Goal: Information Seeking & Learning: Learn about a topic

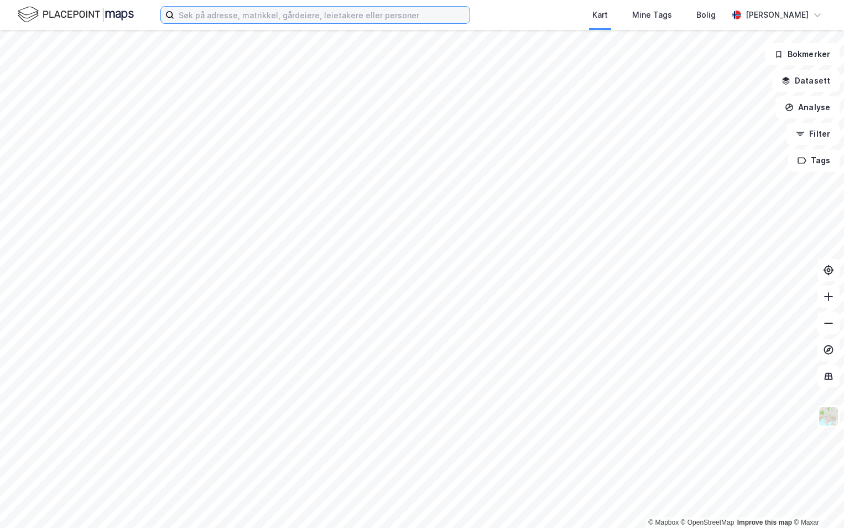
click at [337, 11] on input at bounding box center [322, 15] width 296 height 17
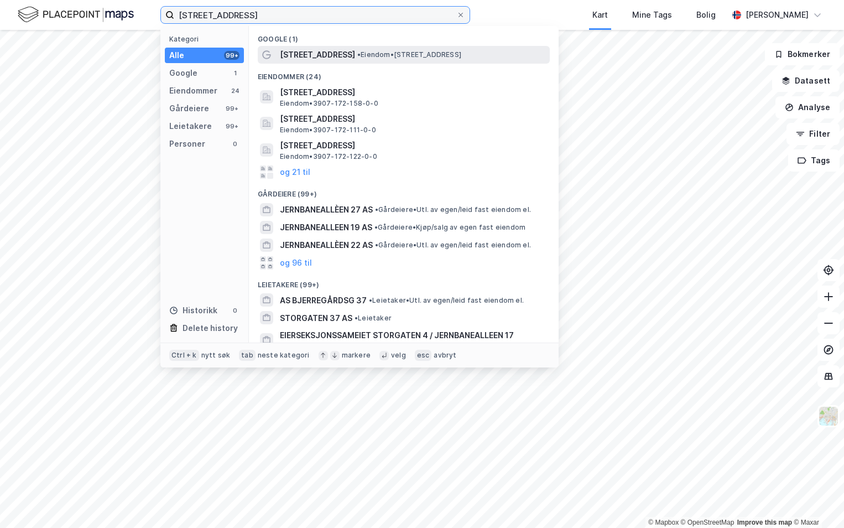
type input "[STREET_ADDRESS]"
click at [333, 58] on span "[STREET_ADDRESS]" at bounding box center [317, 54] width 75 height 13
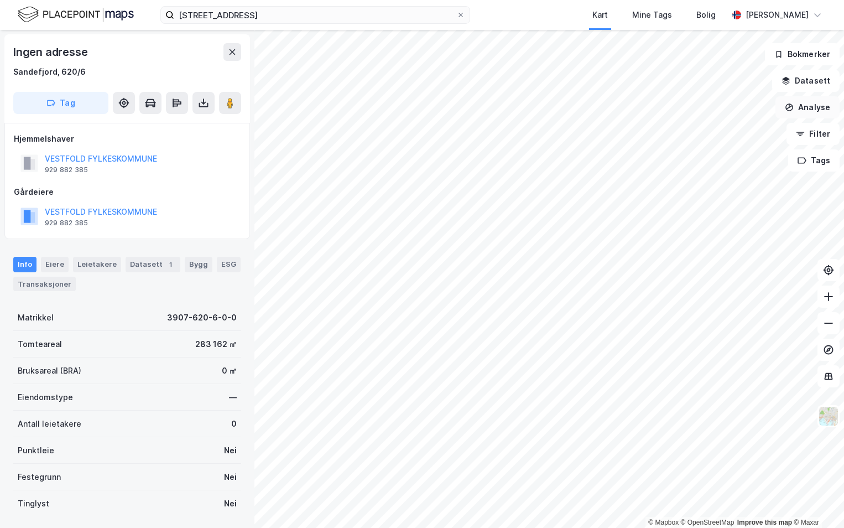
click at [790, 111] on div "© Mapbox © OpenStreetMap Improve this map © Maxar Ingen adresse [GEOGRAPHIC_DAT…" at bounding box center [422, 279] width 844 height 498
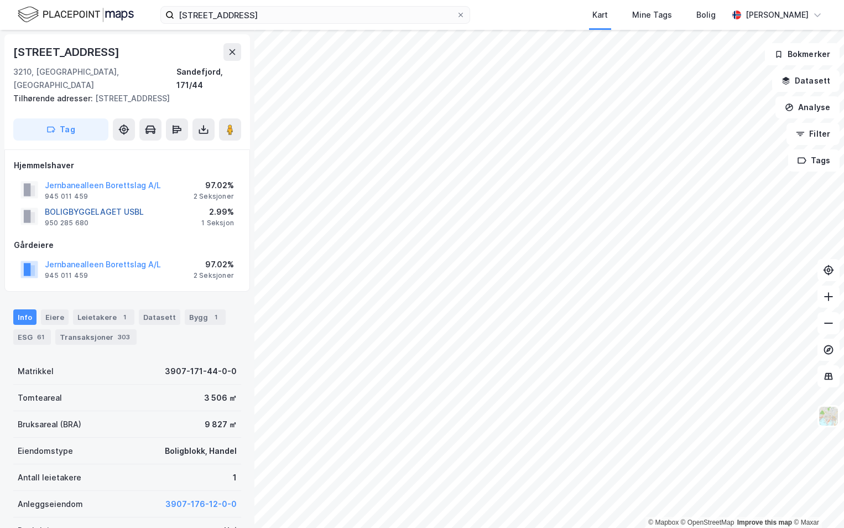
click at [0, 0] on button "BOLIGBYGGELAGET USBL" at bounding box center [0, 0] width 0 height 0
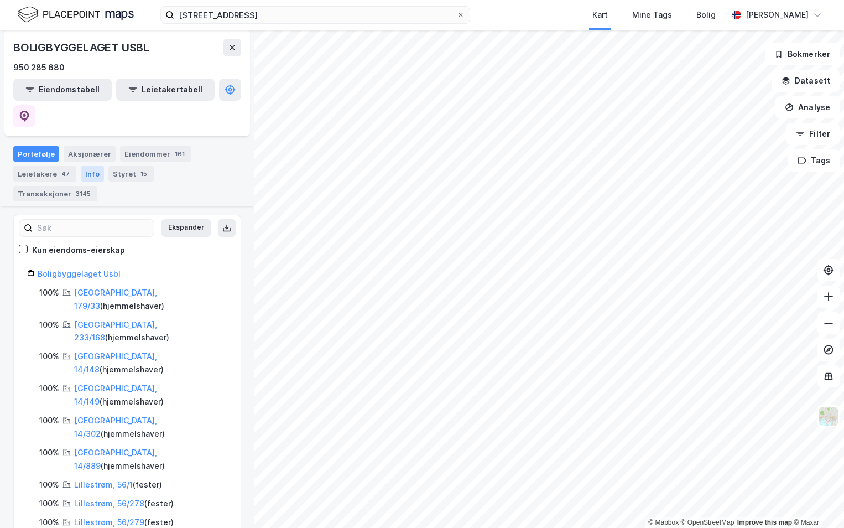
scroll to position [129, 0]
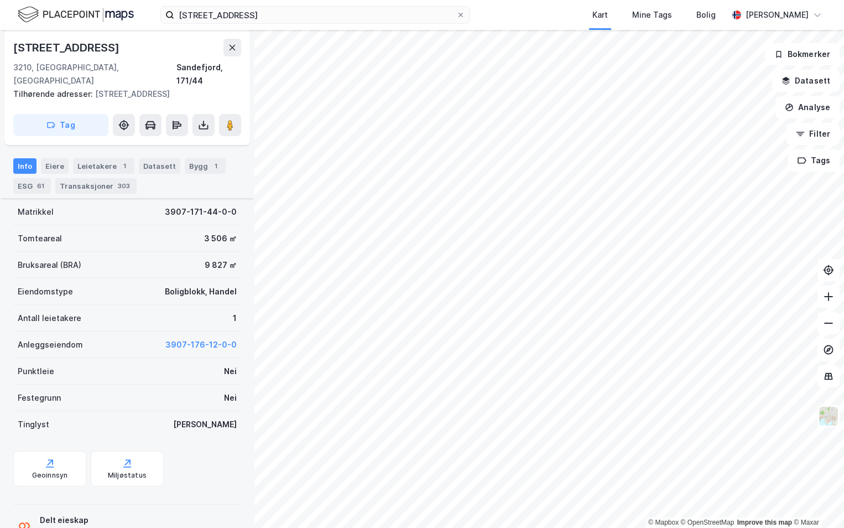
scroll to position [143, 0]
